Goal: Navigation & Orientation: Find specific page/section

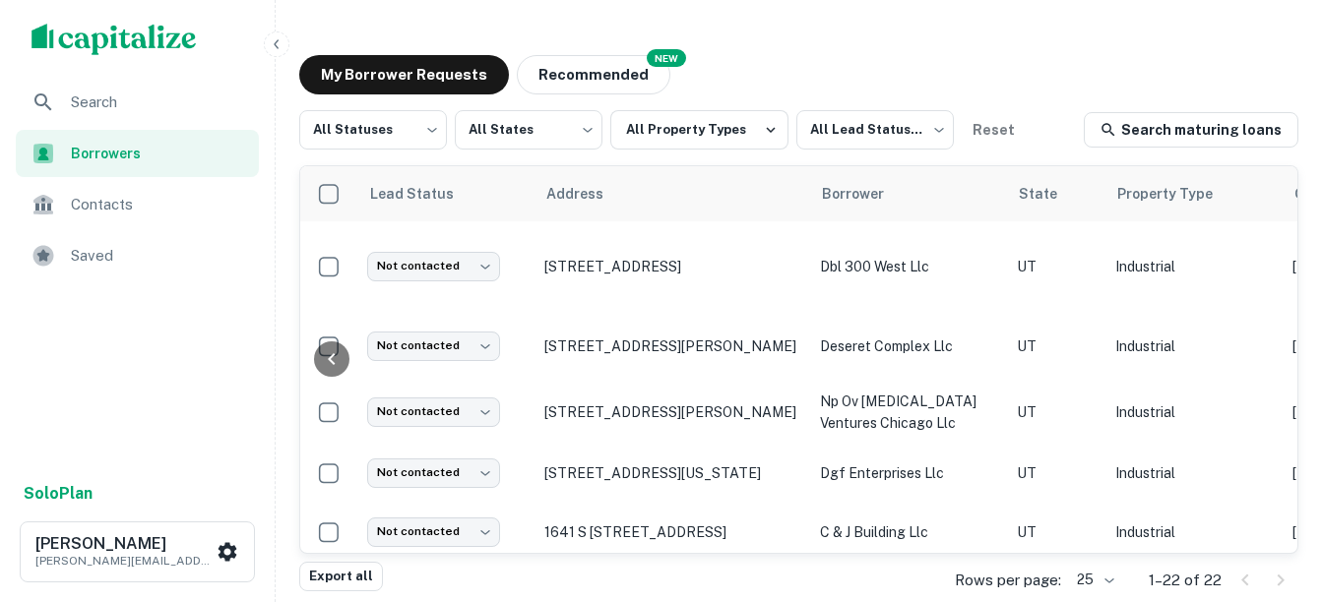
scroll to position [0, 1130]
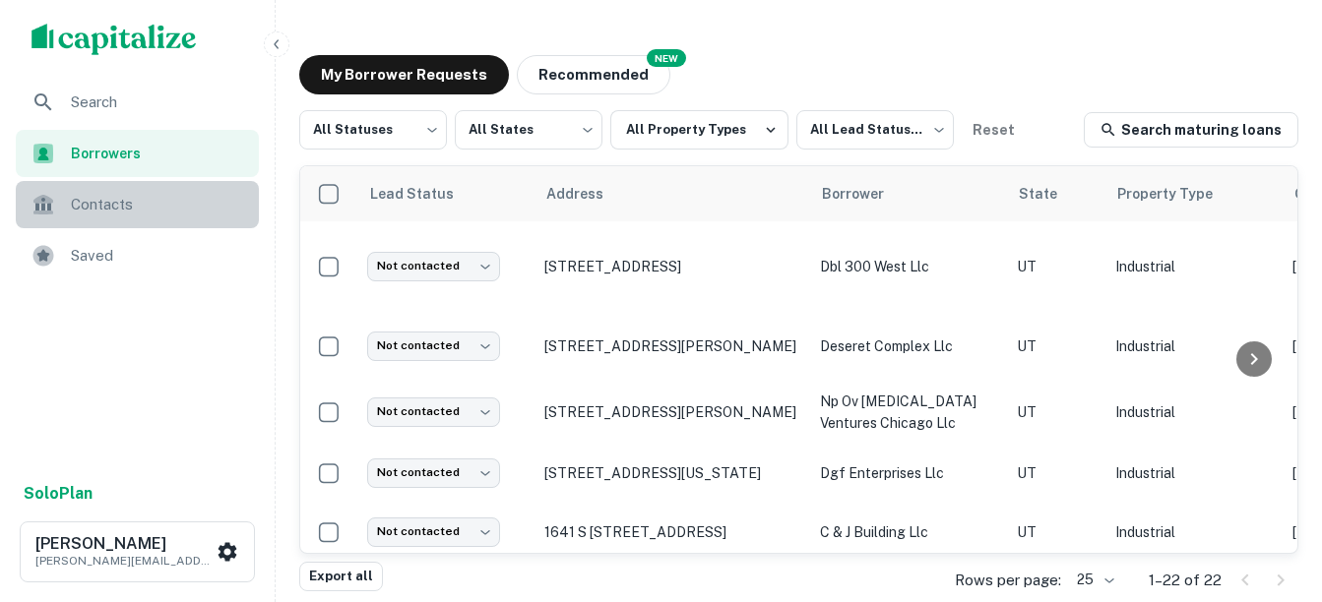
click at [84, 196] on span "Contacts" at bounding box center [159, 205] width 176 height 24
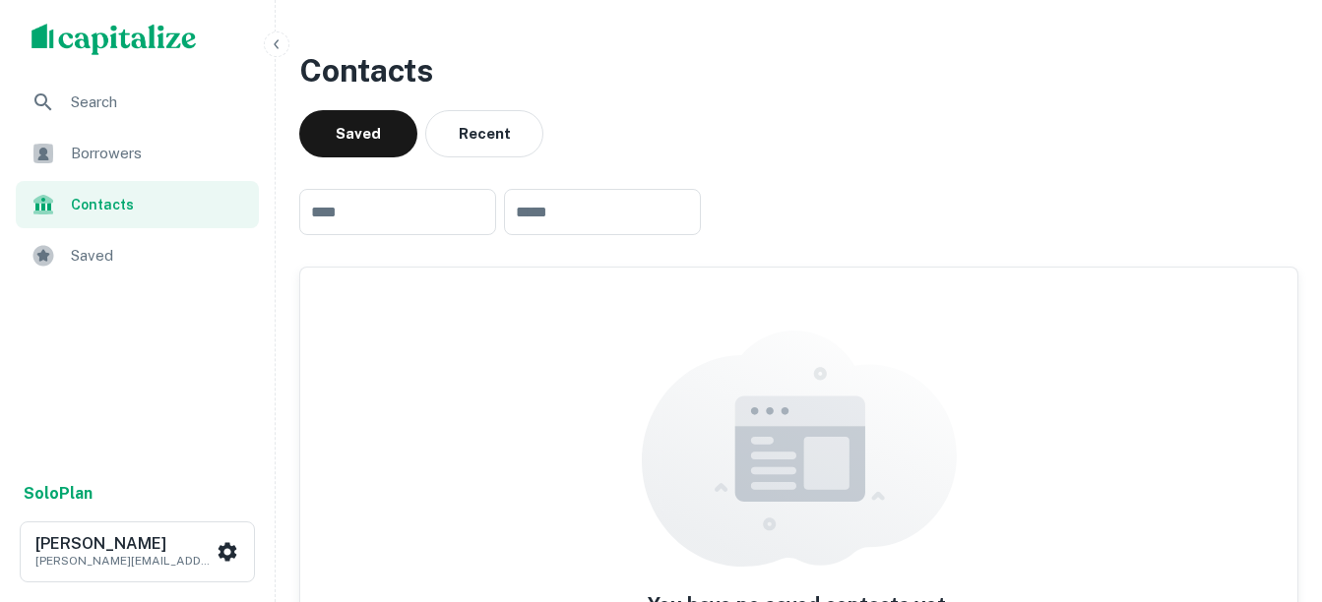
click at [78, 154] on span "Borrowers" at bounding box center [159, 154] width 176 height 24
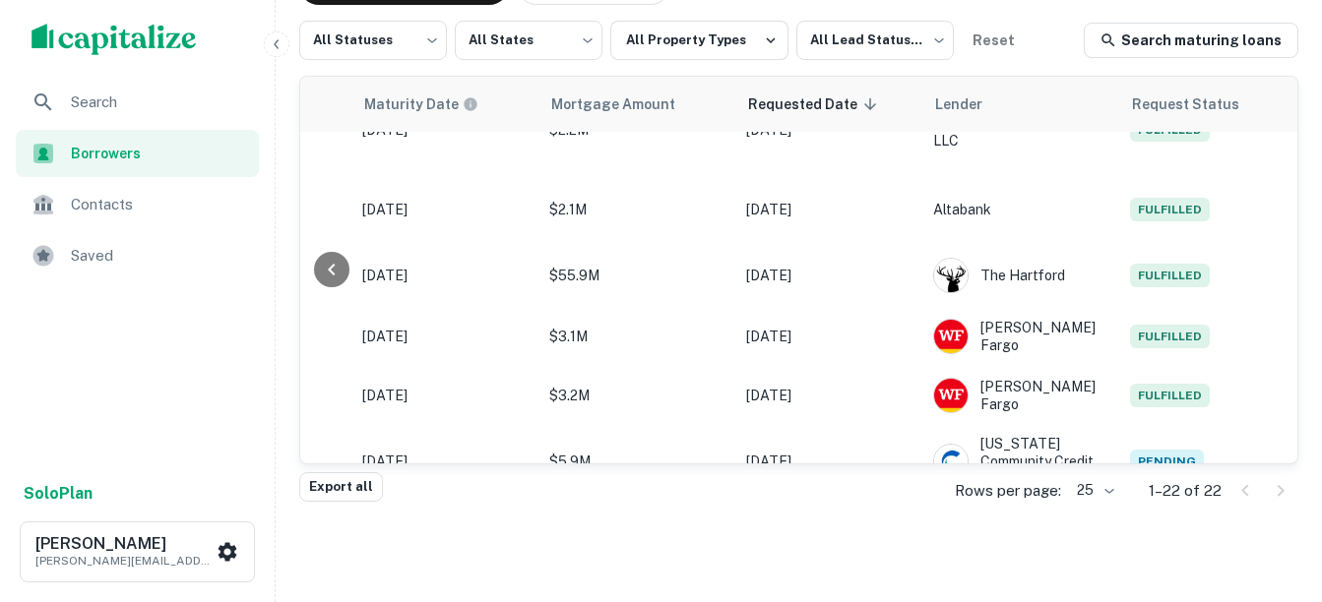
scroll to position [0, 1132]
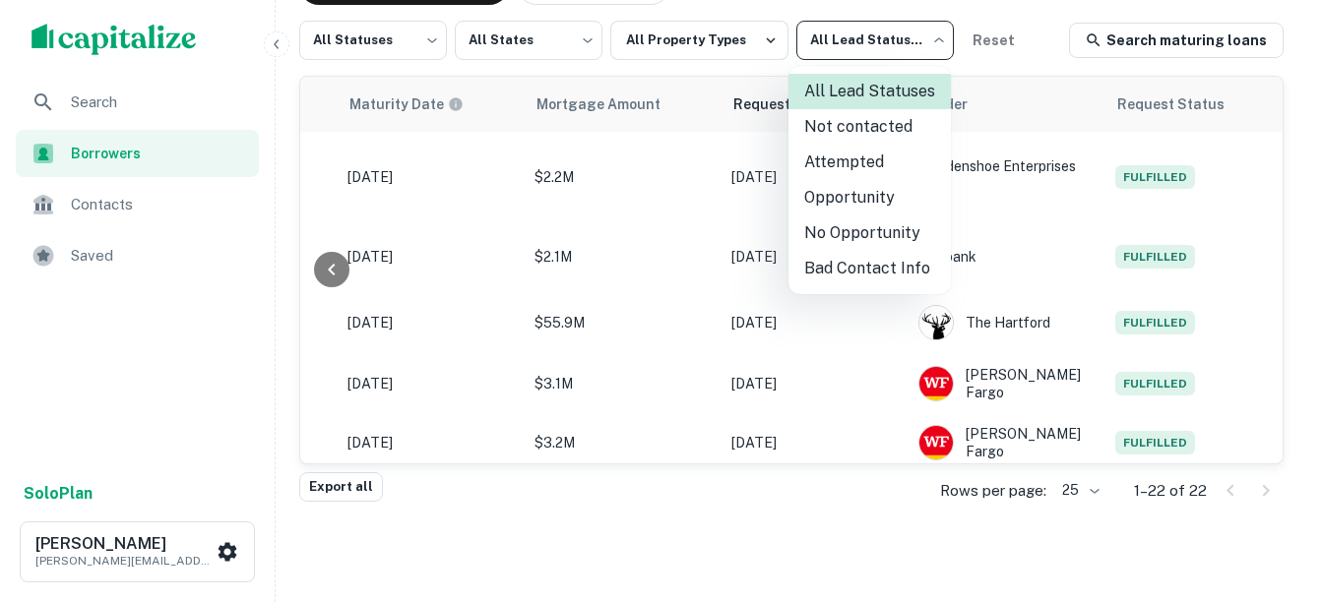
click at [931, 39] on body "Search Borrowers Contacts Saved Solo Plan John Packard john@prestex.co My Borro…" at bounding box center [661, 211] width 1322 height 602
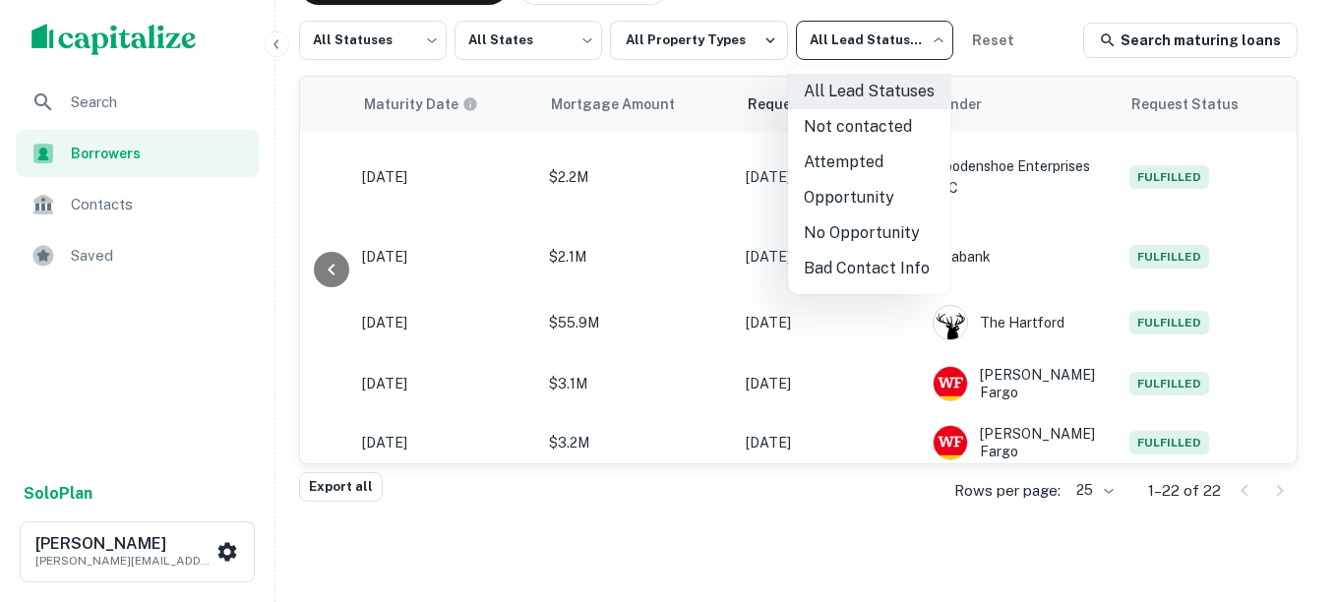
click at [1024, 31] on div at bounding box center [668, 301] width 1336 height 602
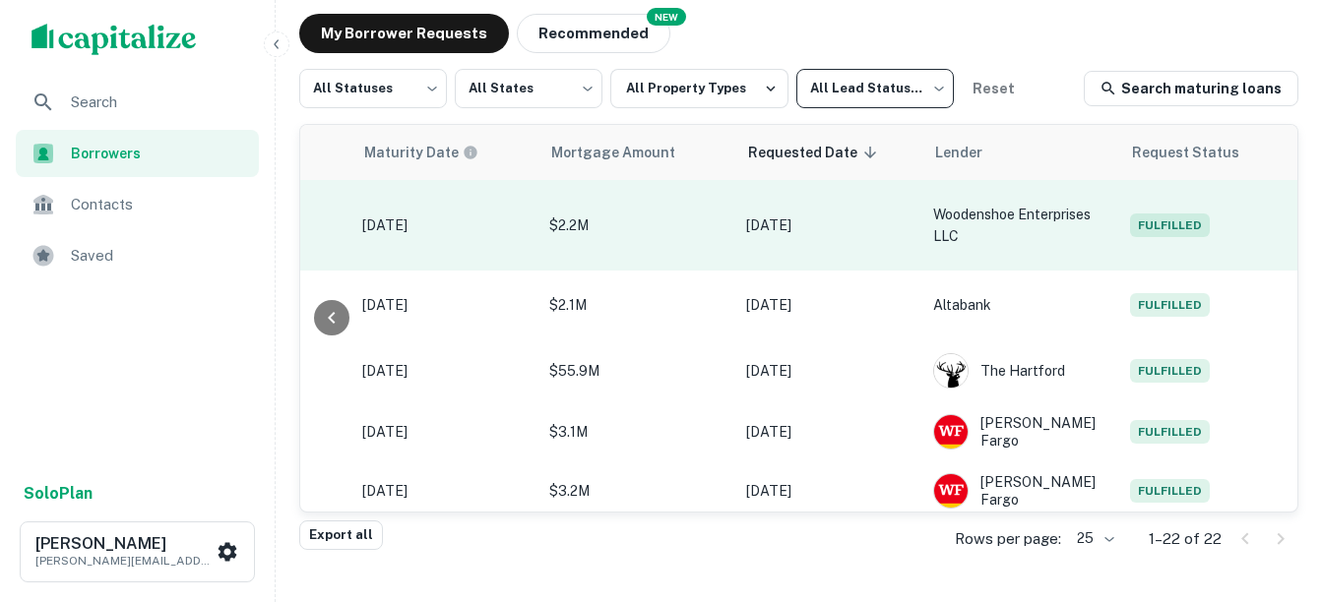
scroll to position [0, 0]
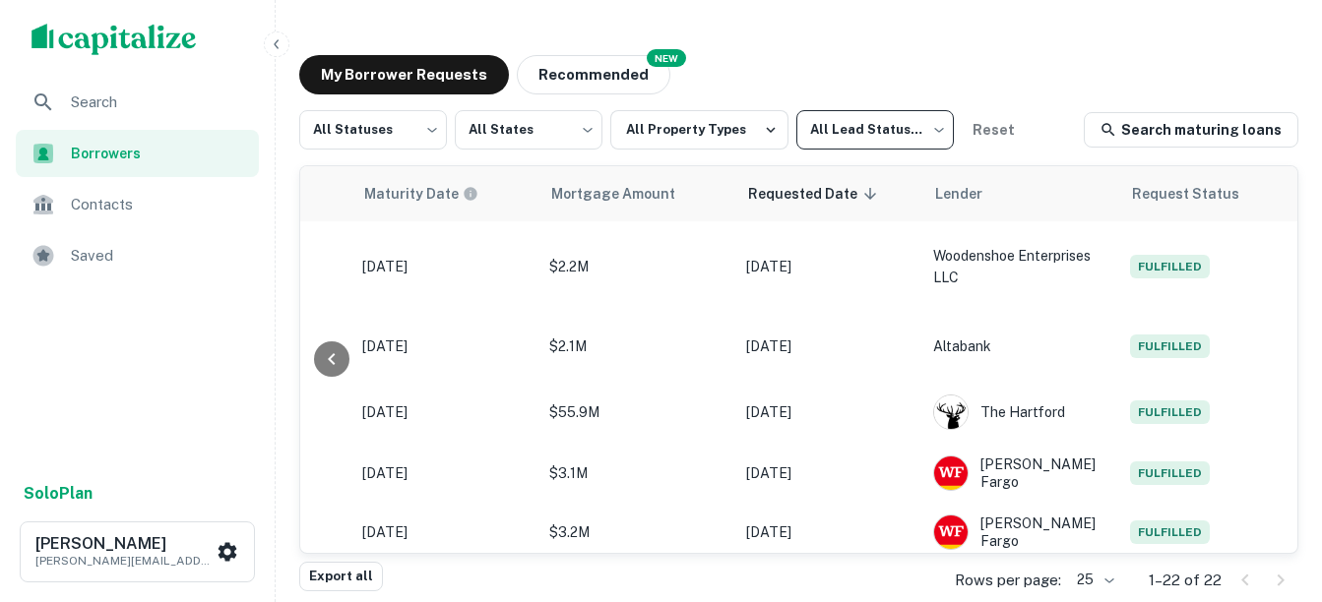
click at [78, 142] on div "Borrowers" at bounding box center [137, 153] width 243 height 47
